Goal: Navigation & Orientation: Find specific page/section

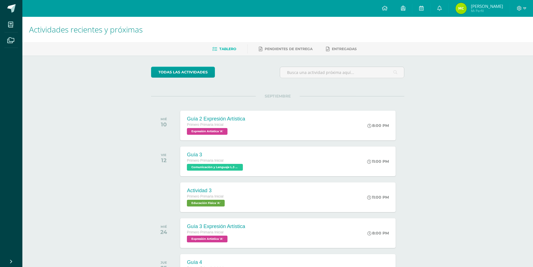
drag, startPoint x: 13, startPoint y: 125, endPoint x: 69, endPoint y: 110, distance: 57.7
drag, startPoint x: 69, startPoint y: 110, endPoint x: 55, endPoint y: 100, distance: 17.0
click at [55, 100] on div "Actividades recientes y próximas Tablero Pendientes de entrega Entregadas todas…" at bounding box center [277, 186] width 511 height 338
drag, startPoint x: 59, startPoint y: 113, endPoint x: 75, endPoint y: 93, distance: 25.5
click at [75, 93] on div "Actividades recientes y próximas Tablero Pendientes de entrega Entregadas todas…" at bounding box center [277, 186] width 511 height 338
